Goal: Transaction & Acquisition: Book appointment/travel/reservation

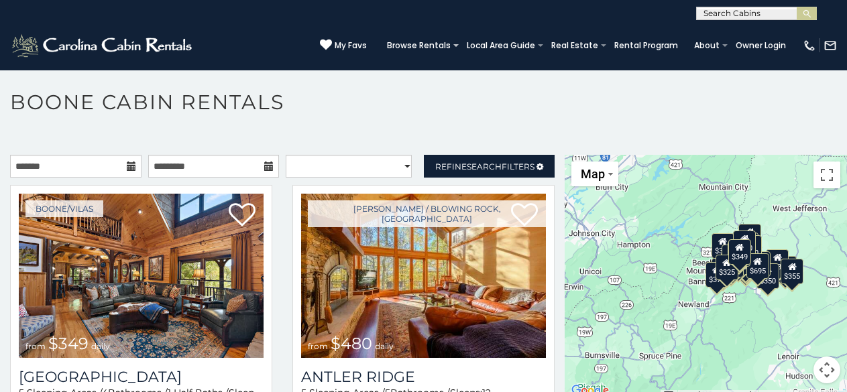
scroll to position [6, 0]
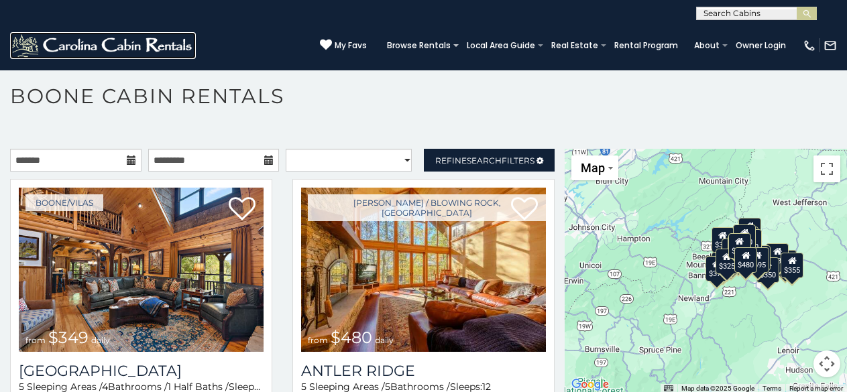
click at [26, 36] on img at bounding box center [103, 45] width 186 height 27
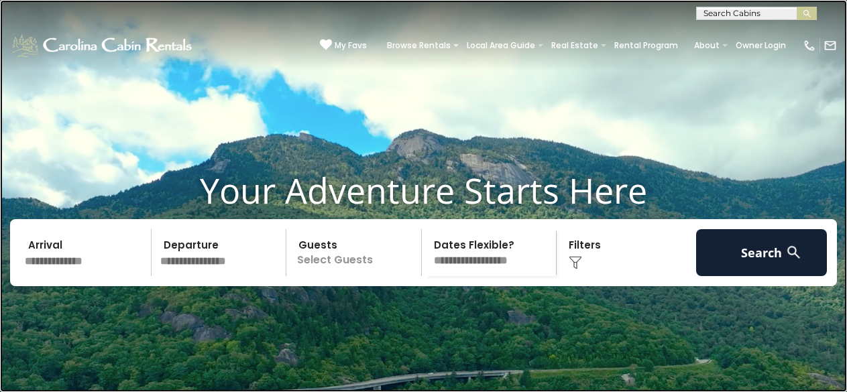
click at [233, 99] on link at bounding box center [423, 196] width 847 height 392
